Goal: Transaction & Acquisition: Download file/media

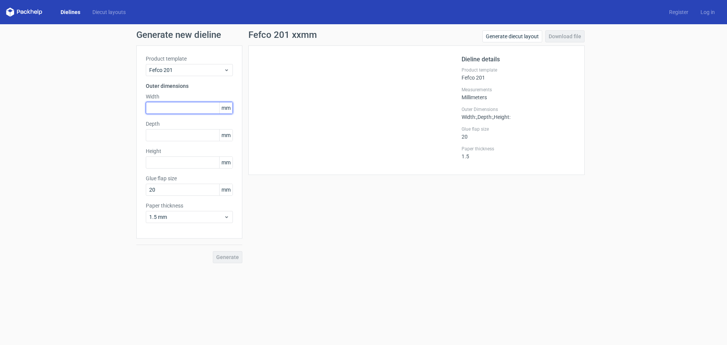
click at [170, 106] on input "text" at bounding box center [189, 108] width 87 height 12
type input "476"
click at [161, 134] on input "text" at bounding box center [189, 135] width 87 height 12
type input "238"
click at [161, 161] on input "text" at bounding box center [189, 162] width 87 height 12
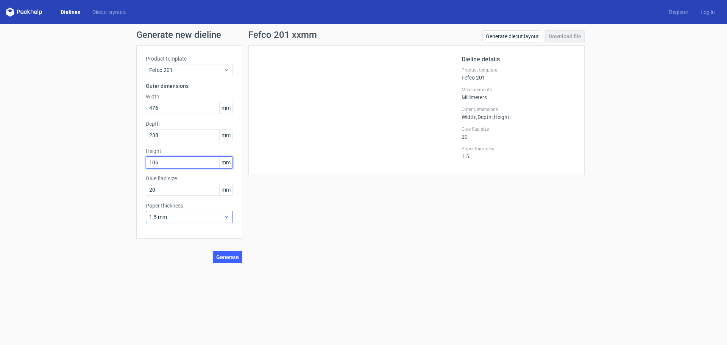
type input "106"
click at [172, 215] on span "1.5 mm" at bounding box center [186, 217] width 75 height 8
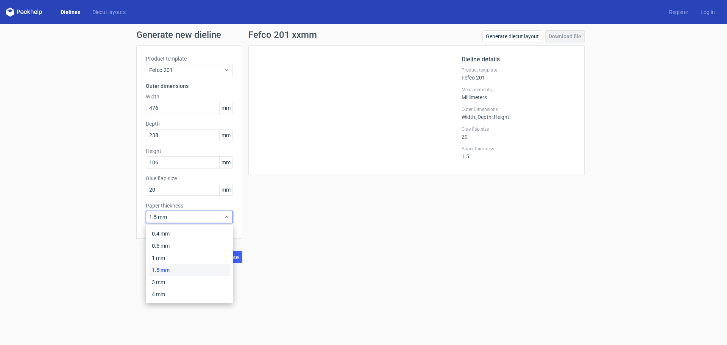
click at [98, 233] on div "Generate new dieline Product template Fefco 201 Outer dimensions Width 476 mm D…" at bounding box center [363, 146] width 727 height 245
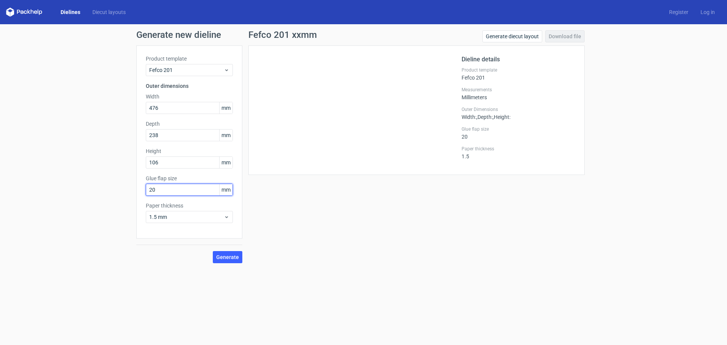
drag, startPoint x: 161, startPoint y: 193, endPoint x: 129, endPoint y: 193, distance: 32.2
click at [129, 193] on div "Generate new dieline Product template Fefco 201 Outer dimensions Width 476 mm D…" at bounding box center [363, 146] width 727 height 245
type input "35"
click at [174, 218] on span "1.5 mm" at bounding box center [186, 217] width 75 height 8
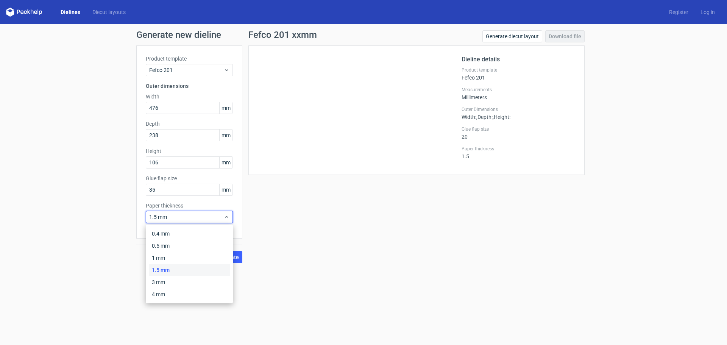
click at [172, 272] on div "1.5 mm" at bounding box center [189, 270] width 81 height 12
click at [176, 220] on span "1.5 mm" at bounding box center [186, 217] width 75 height 8
click at [170, 220] on span "1.5 mm" at bounding box center [186, 217] width 75 height 8
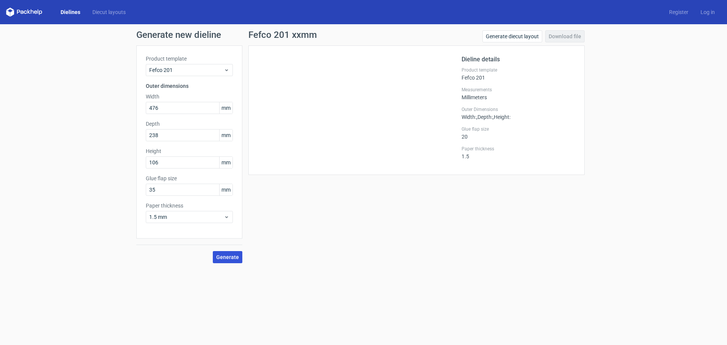
click at [231, 254] on span "Generate" at bounding box center [227, 256] width 23 height 5
click at [226, 254] on span "Generate" at bounding box center [227, 256] width 23 height 5
click at [568, 35] on link "Download file" at bounding box center [564, 36] width 39 height 12
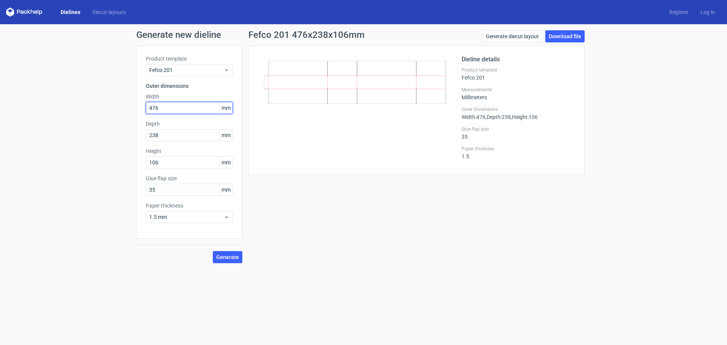
drag, startPoint x: 168, startPoint y: 105, endPoint x: 140, endPoint y: 105, distance: 27.3
click at [140, 105] on div "Product template Fefco 201 Outer dimensions Width 476 mm Depth 238 mm Height 10…" at bounding box center [189, 141] width 106 height 193
type input "302"
drag, startPoint x: 164, startPoint y: 133, endPoint x: 147, endPoint y: 133, distance: 17.0
click at [147, 133] on input "238" at bounding box center [189, 135] width 87 height 12
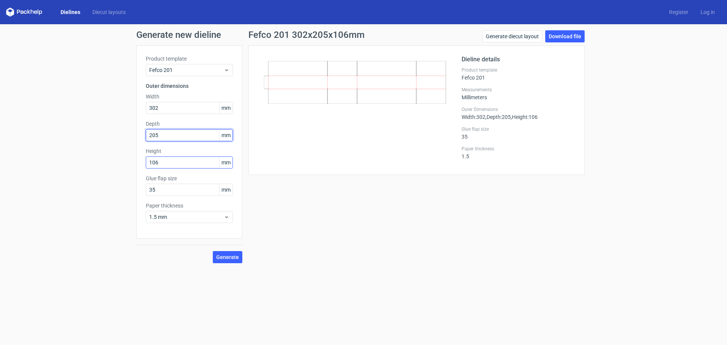
type input "205"
drag, startPoint x: 168, startPoint y: 162, endPoint x: 143, endPoint y: 162, distance: 25.0
click at [143, 162] on div "Product template Fefco 201 Outer dimensions Width 302 mm Depth 205 mm Height 10…" at bounding box center [189, 141] width 106 height 193
type input "331"
click at [168, 215] on span "1.5 mm" at bounding box center [186, 217] width 75 height 8
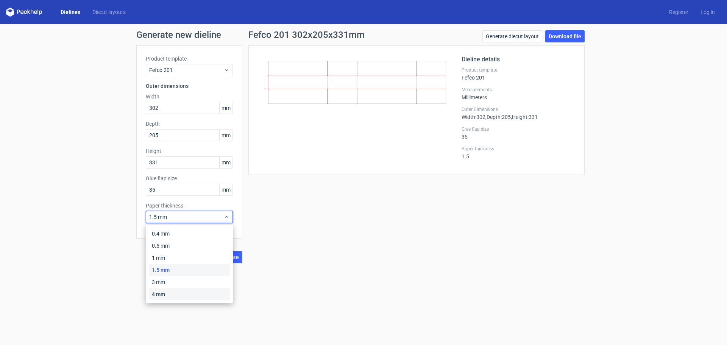
click at [162, 295] on div "4 mm" at bounding box center [189, 294] width 81 height 12
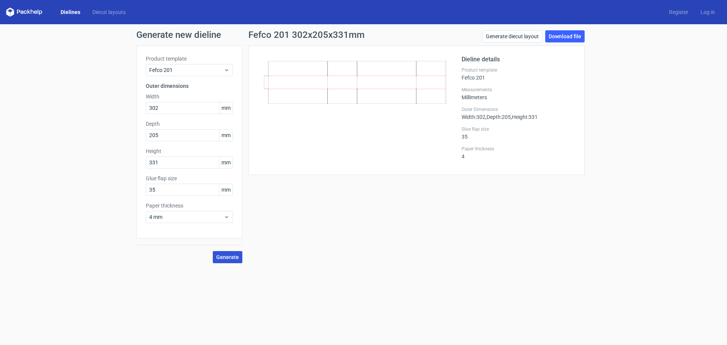
click at [236, 262] on button "Generate" at bounding box center [228, 257] width 30 height 12
click at [568, 40] on link "Download file" at bounding box center [564, 36] width 39 height 12
